Goal: Information Seeking & Learning: Learn about a topic

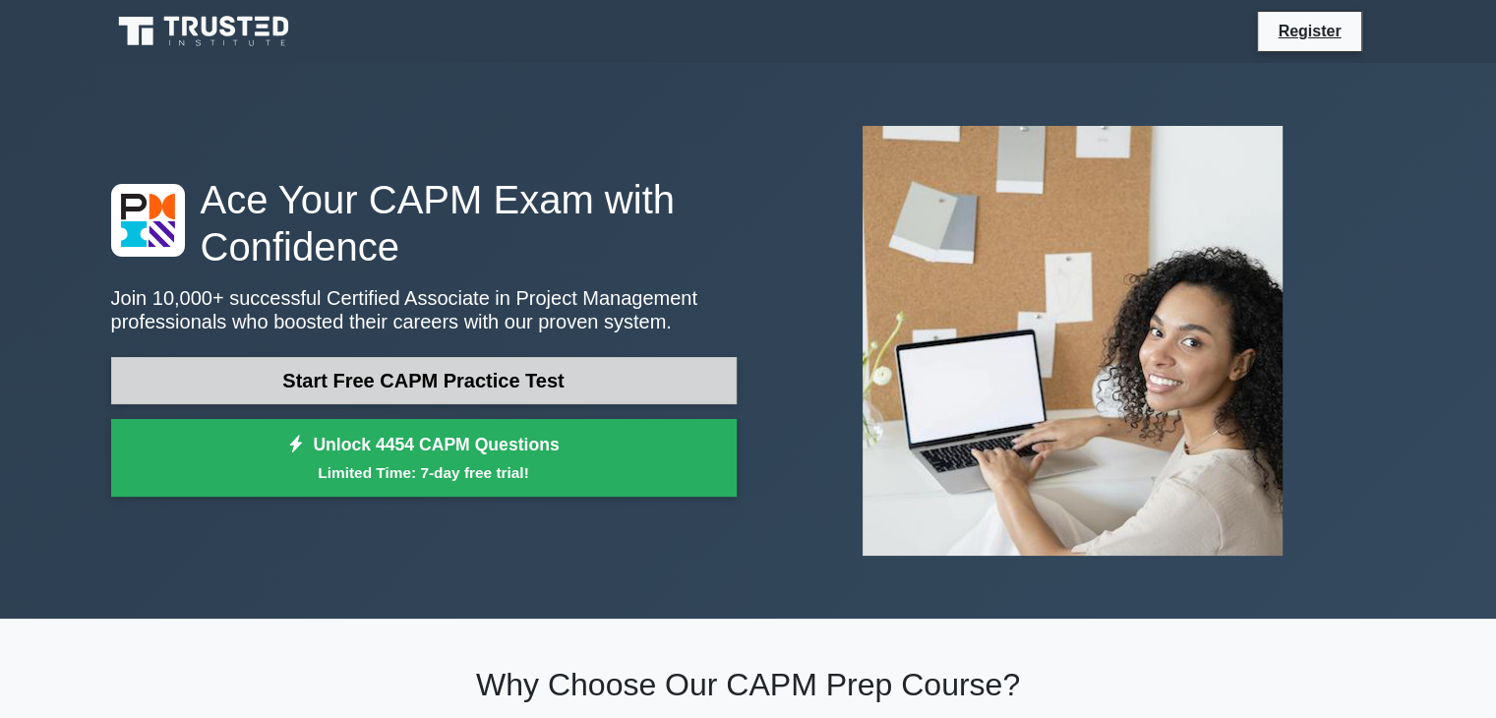
click at [528, 371] on link "Start Free CAPM Practice Test" at bounding box center [424, 380] width 626 height 47
click at [650, 363] on link "Start Free CAPM Practice Test" at bounding box center [424, 380] width 626 height 47
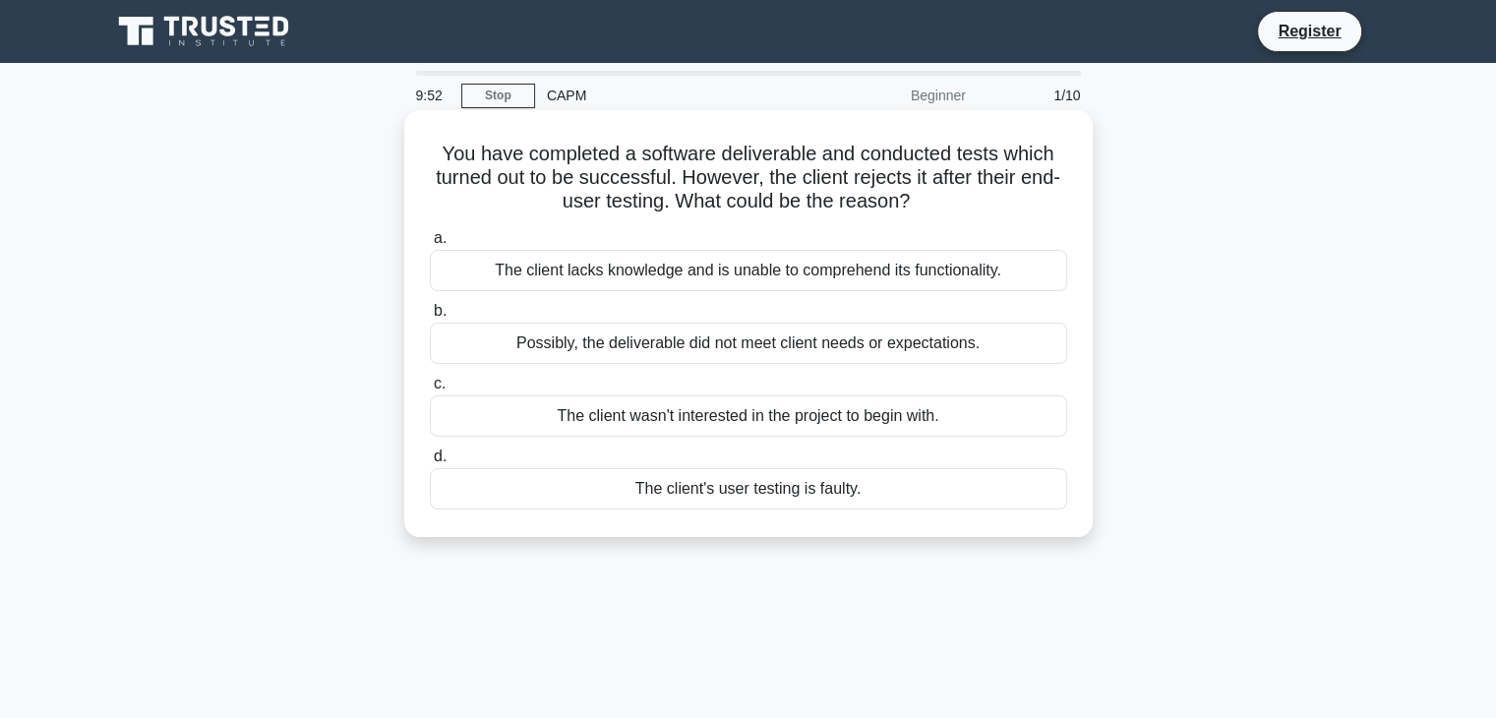
click at [447, 406] on div "The client wasn't interested in the project to begin with." at bounding box center [749, 415] width 638 height 41
click at [430, 391] on input "c. The client wasn't interested in the project to begin with." at bounding box center [430, 384] width 0 height 13
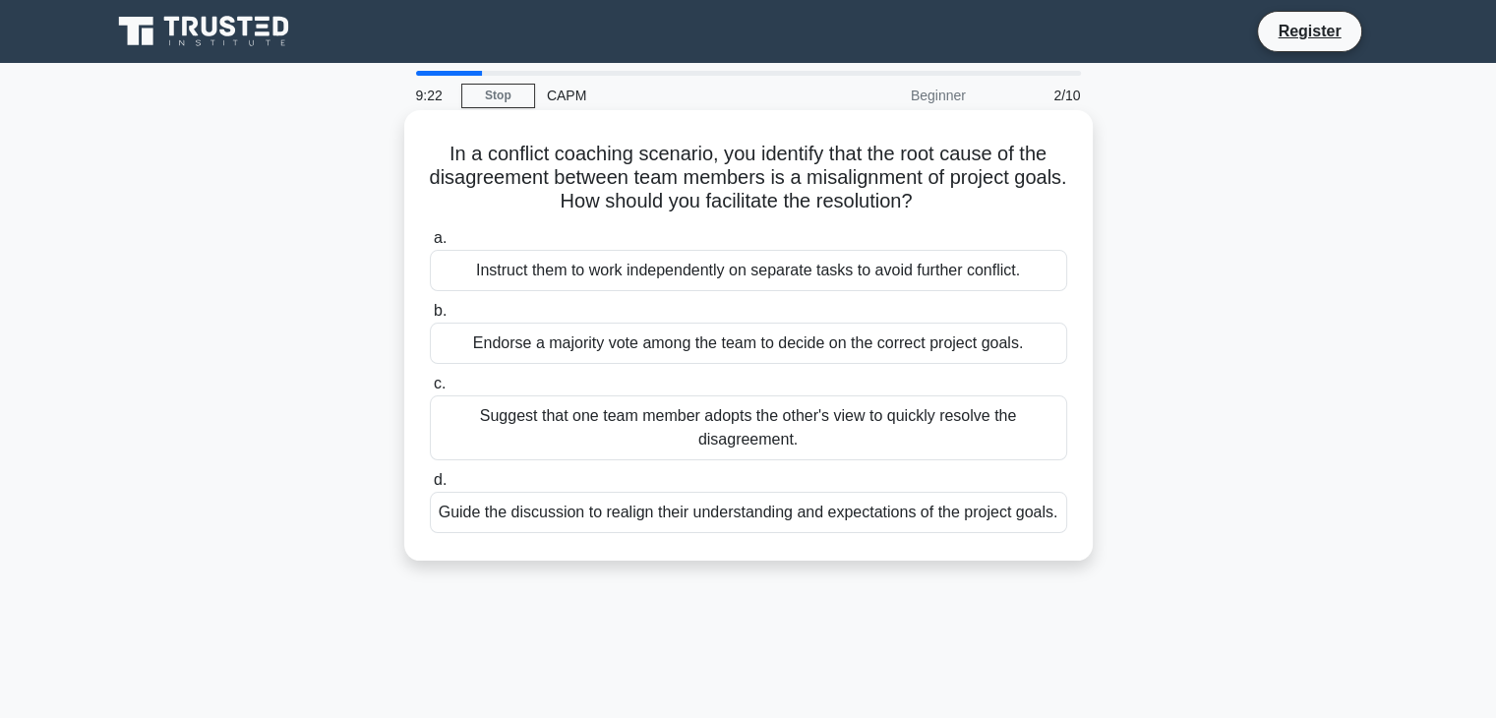
click at [748, 362] on div "Endorse a majority vote among the team to decide on the correct project goals." at bounding box center [749, 343] width 638 height 41
click at [430, 318] on input "b. Endorse a majority vote among the team to decide on the correct project goal…" at bounding box center [430, 311] width 0 height 13
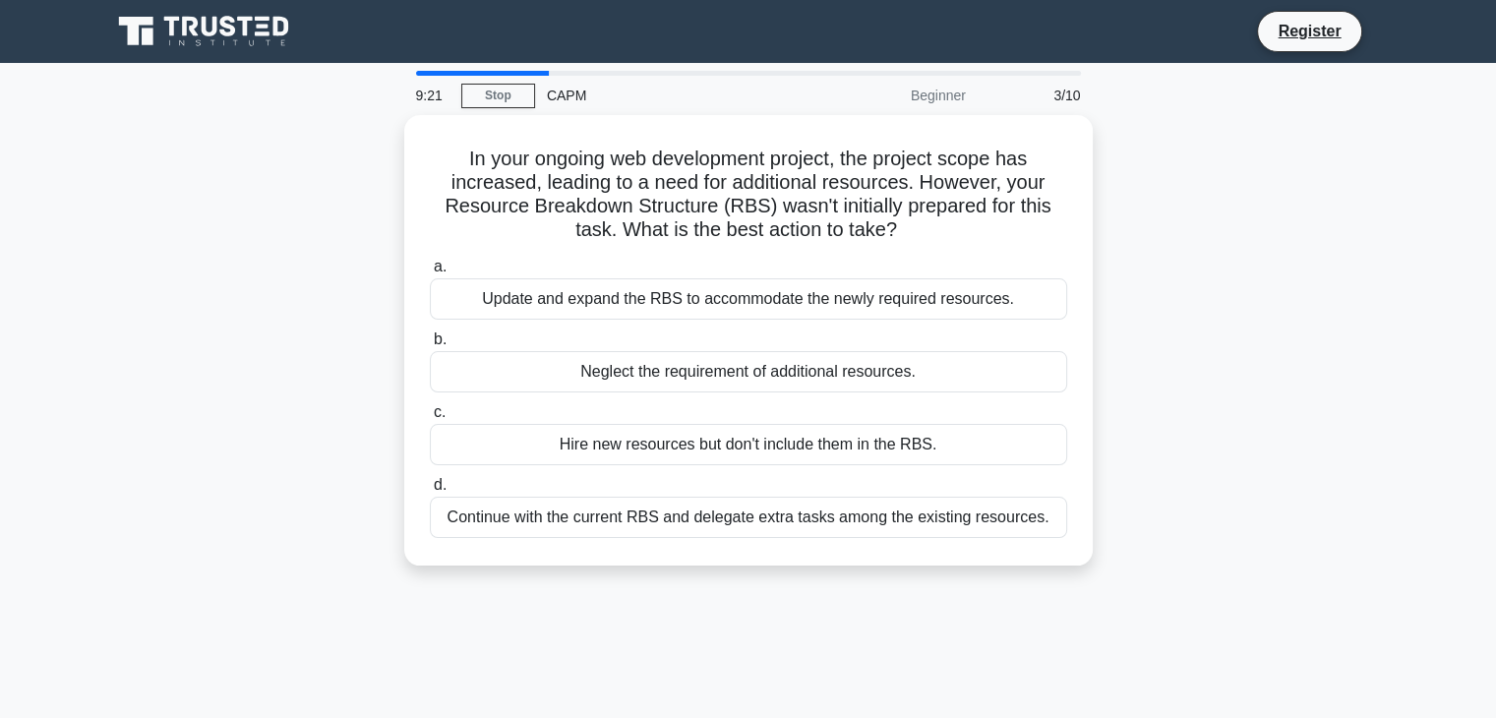
click at [748, 362] on div "Neglect the requirement of additional resources." at bounding box center [749, 371] width 638 height 41
click at [430, 346] on input "b. Neglect the requirement of additional resources." at bounding box center [430, 340] width 0 height 13
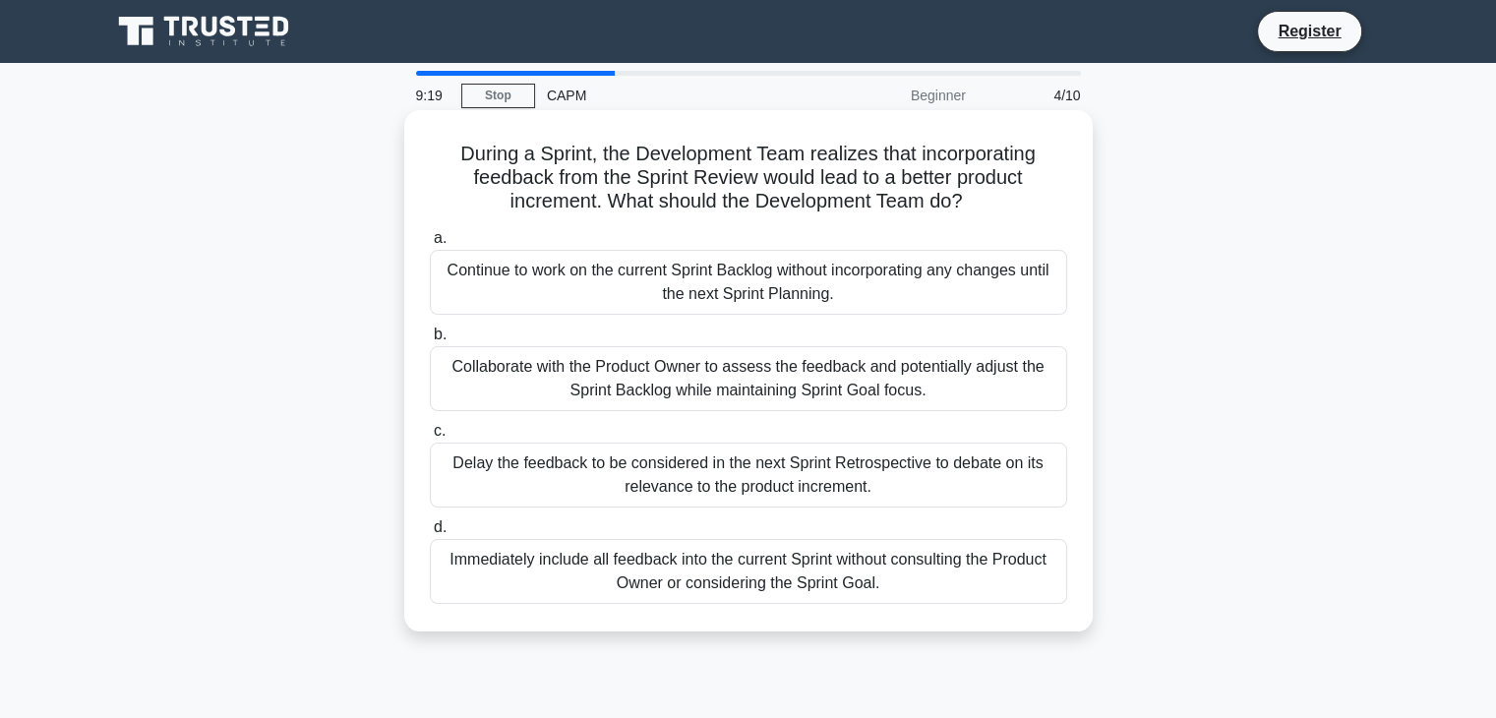
click at [764, 447] on div "Delay the feedback to be considered in the next Sprint Retrospective to debate …" at bounding box center [749, 475] width 638 height 65
click at [430, 438] on input "[PERSON_NAME] the feedback to be considered in the next Sprint Retrospective to…" at bounding box center [430, 431] width 0 height 13
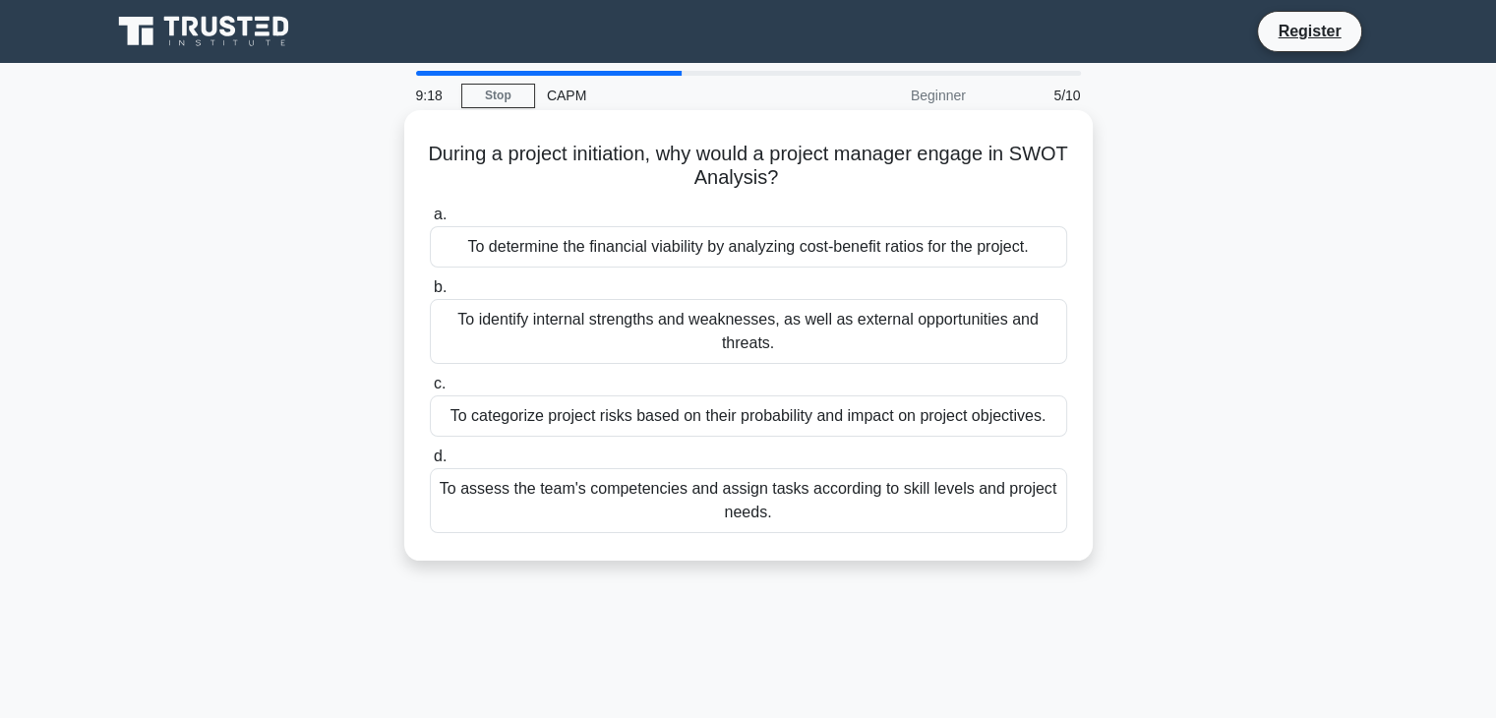
click at [770, 352] on div "To identify internal strengths and weaknesses, as well as external opportunitie…" at bounding box center [749, 331] width 638 height 65
click at [430, 294] on input "b. To identify internal strengths and weaknesses, as well as external opportuni…" at bounding box center [430, 287] width 0 height 13
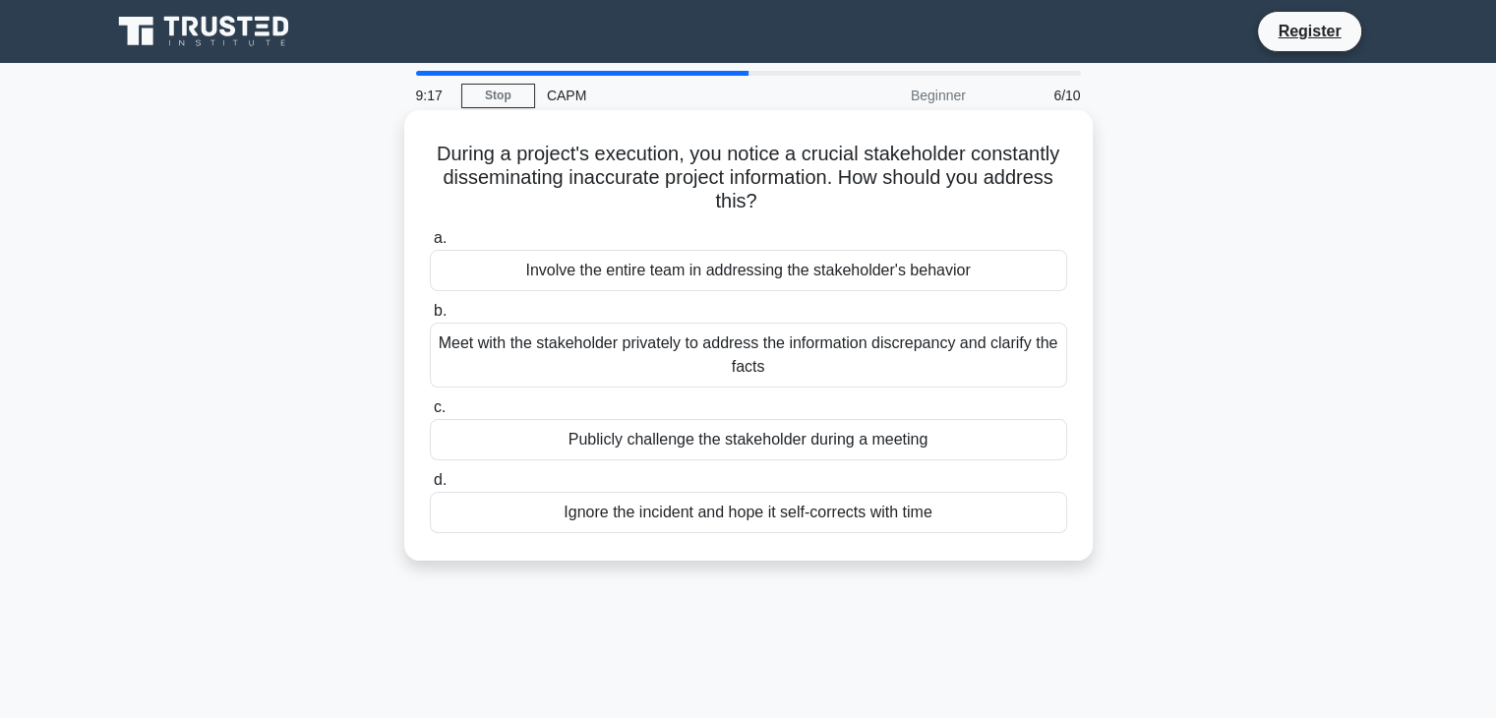
click at [799, 424] on div "Publicly challenge the stakeholder during a meeting" at bounding box center [749, 439] width 638 height 41
click at [430, 414] on input "c. Publicly challenge the stakeholder during a meeting" at bounding box center [430, 407] width 0 height 13
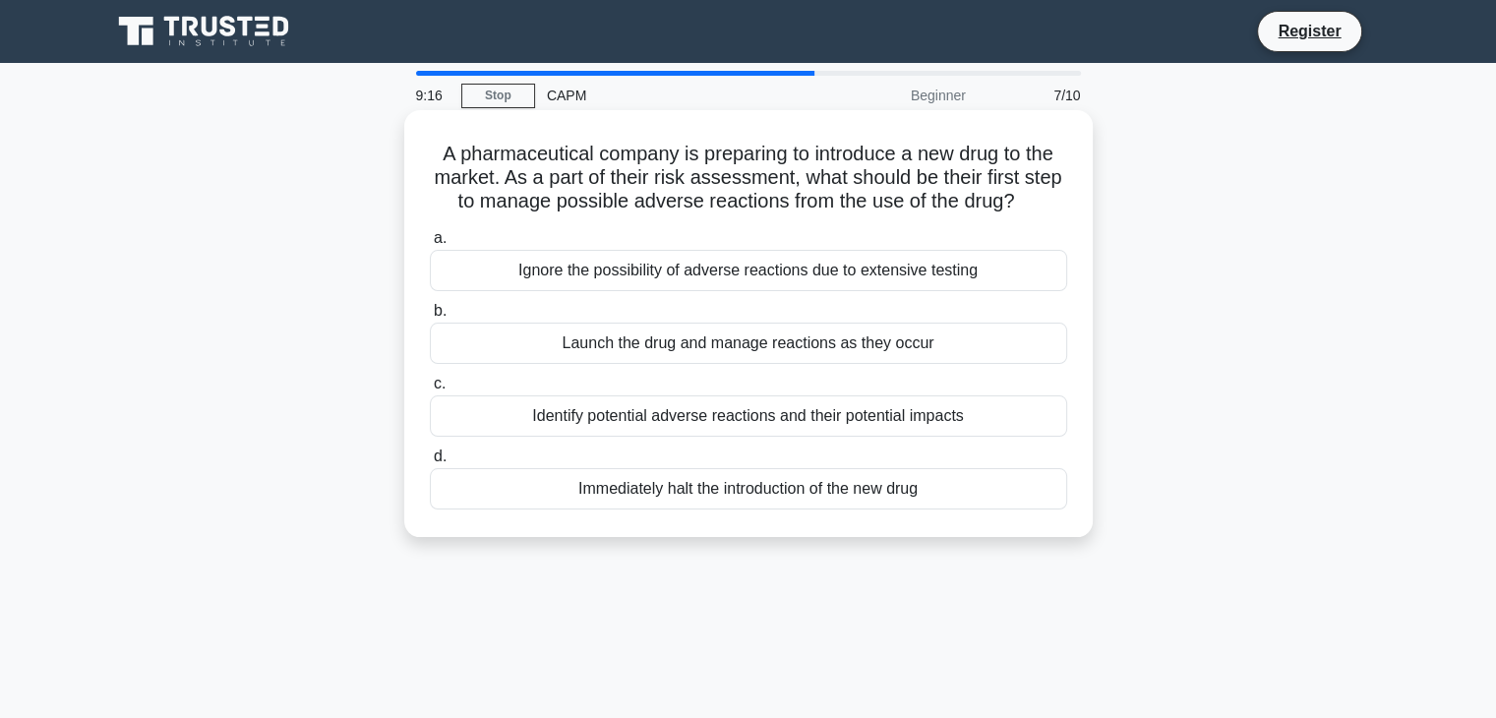
click at [811, 340] on div "Launch the drug and manage reactions as they occur" at bounding box center [749, 343] width 638 height 41
click at [430, 318] on input "b. Launch the drug and manage reactions as they occur" at bounding box center [430, 311] width 0 height 13
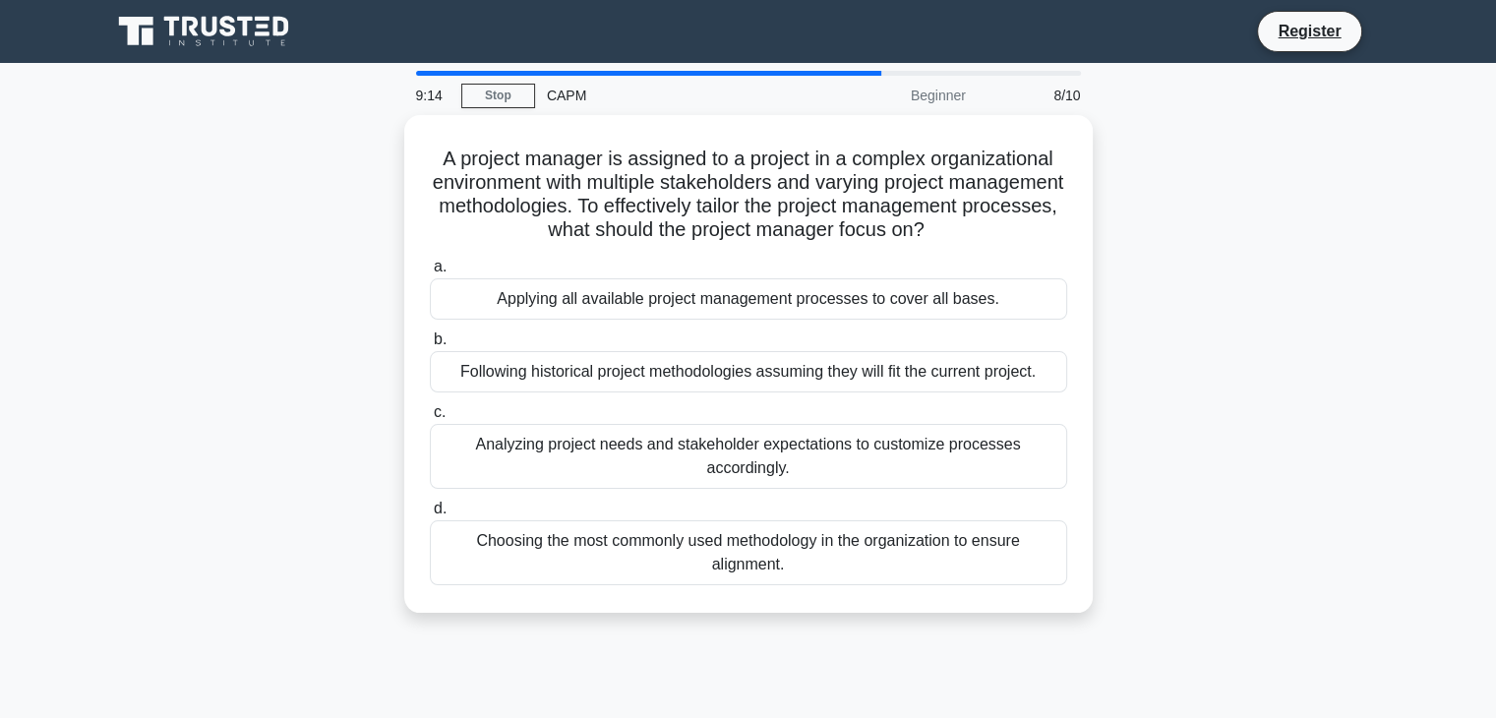
click at [818, 424] on div "Analyzing project needs and stakeholder expectations to customize processes acc…" at bounding box center [749, 456] width 638 height 65
click at [430, 419] on input "c. Analyzing project needs and stakeholder expectations to customize processes …" at bounding box center [430, 412] width 0 height 13
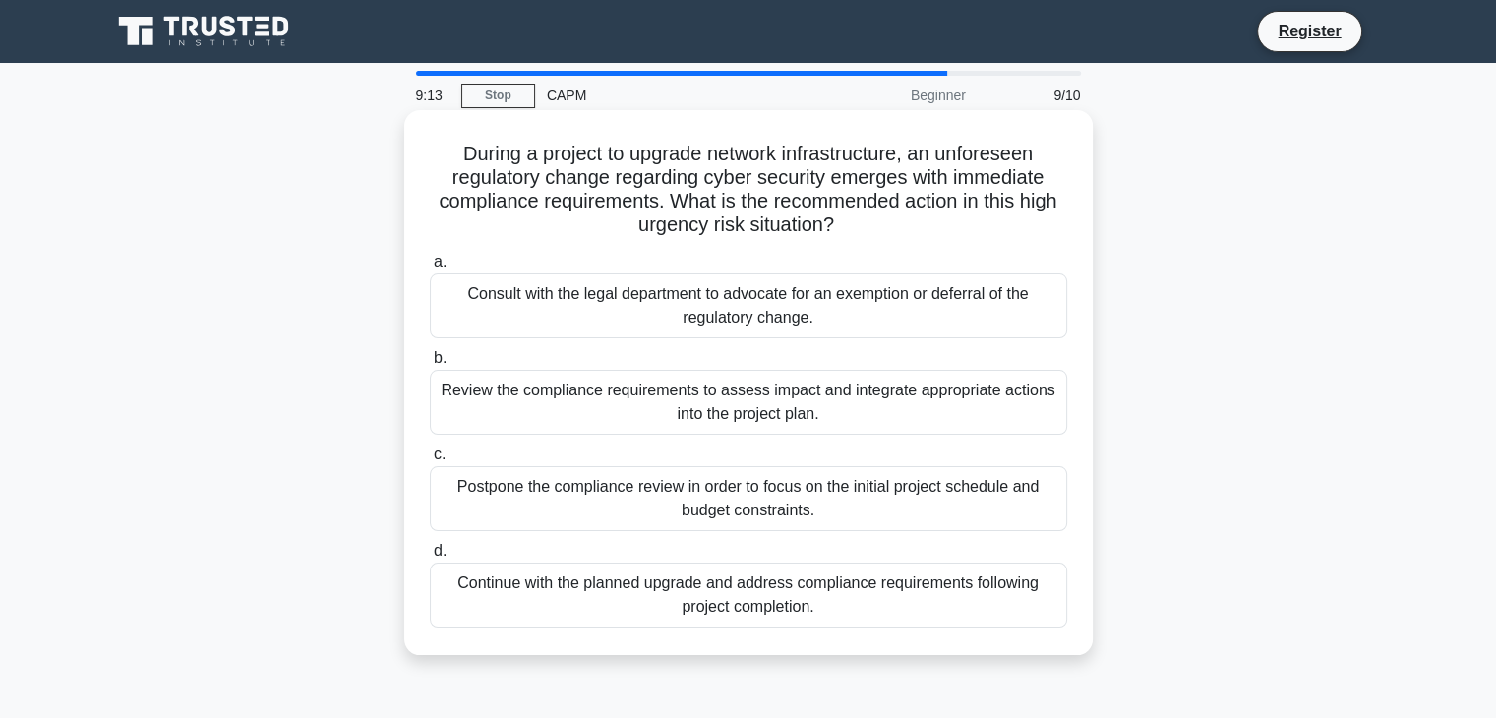
click at [831, 378] on div "Review the compliance requirements to assess impact and integrate appropriate a…" at bounding box center [749, 402] width 638 height 65
click at [430, 365] on input "b. Review the compliance requirements to assess impact and integrate appropriat…" at bounding box center [430, 358] width 0 height 13
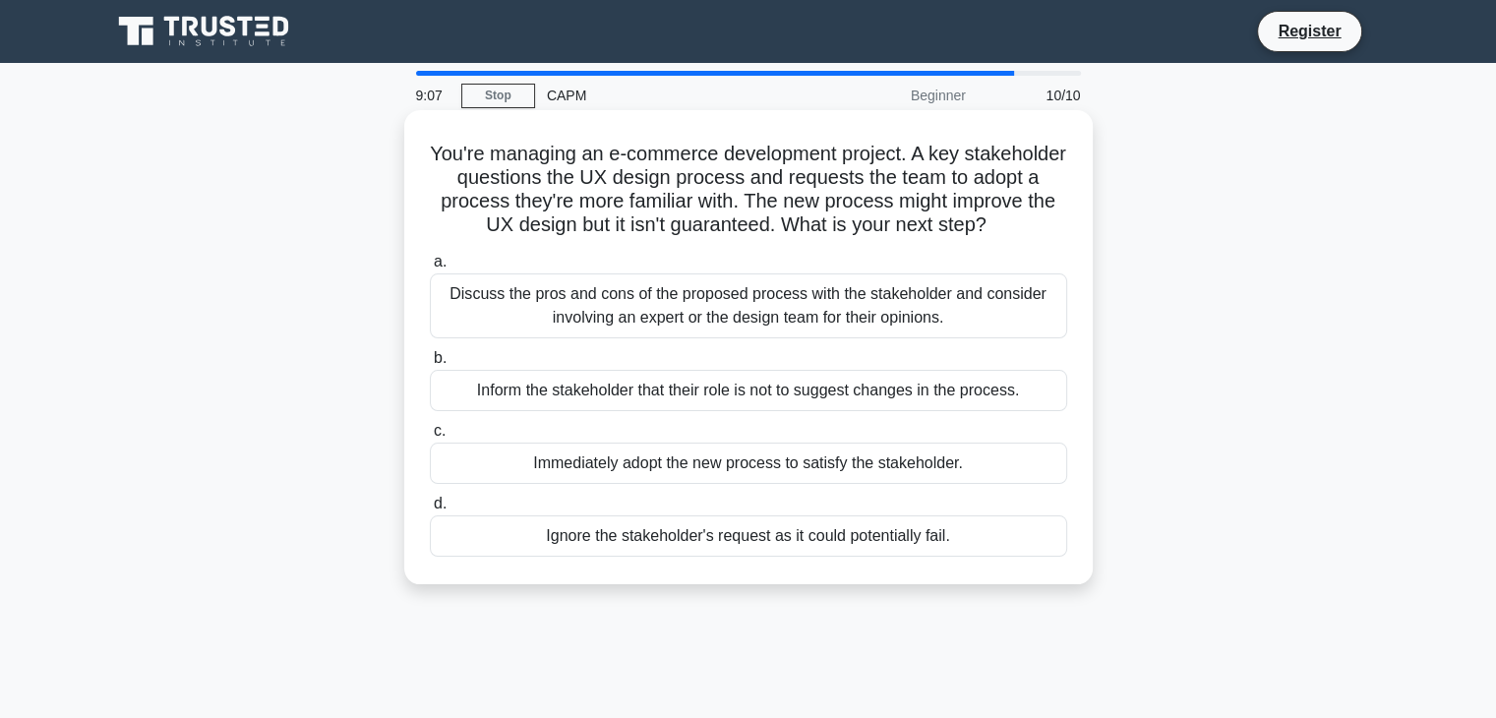
click at [926, 320] on div "Discuss the pros and cons of the proposed process with the stakeholder and cons…" at bounding box center [749, 306] width 638 height 65
click at [430, 269] on input "a. Discuss the pros and cons of the proposed process with the stakeholder and c…" at bounding box center [430, 262] width 0 height 13
